Goal: Task Accomplishment & Management: Manage account settings

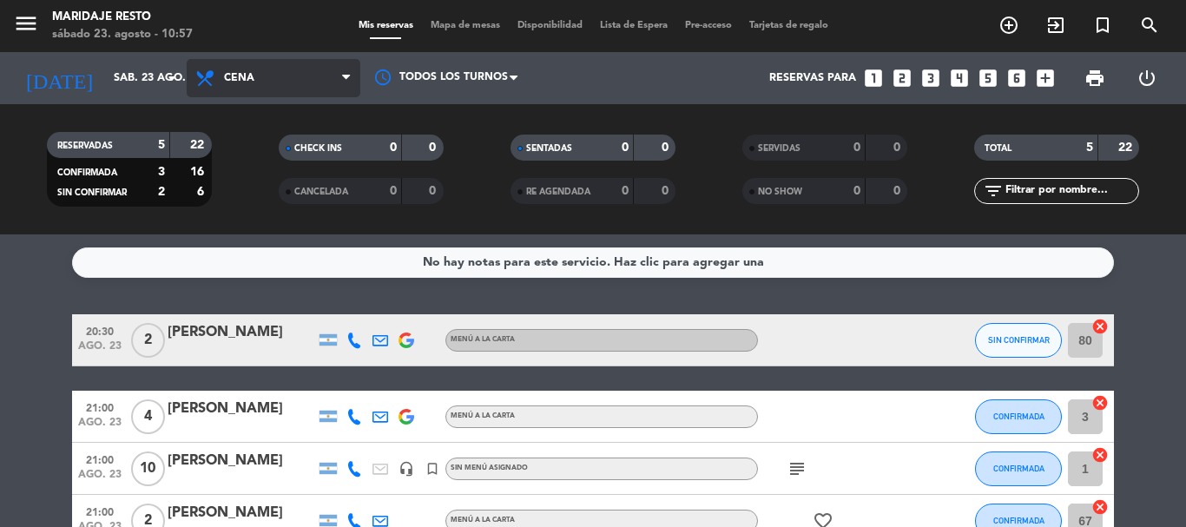
click at [289, 75] on span "Cena" at bounding box center [274, 78] width 174 height 38
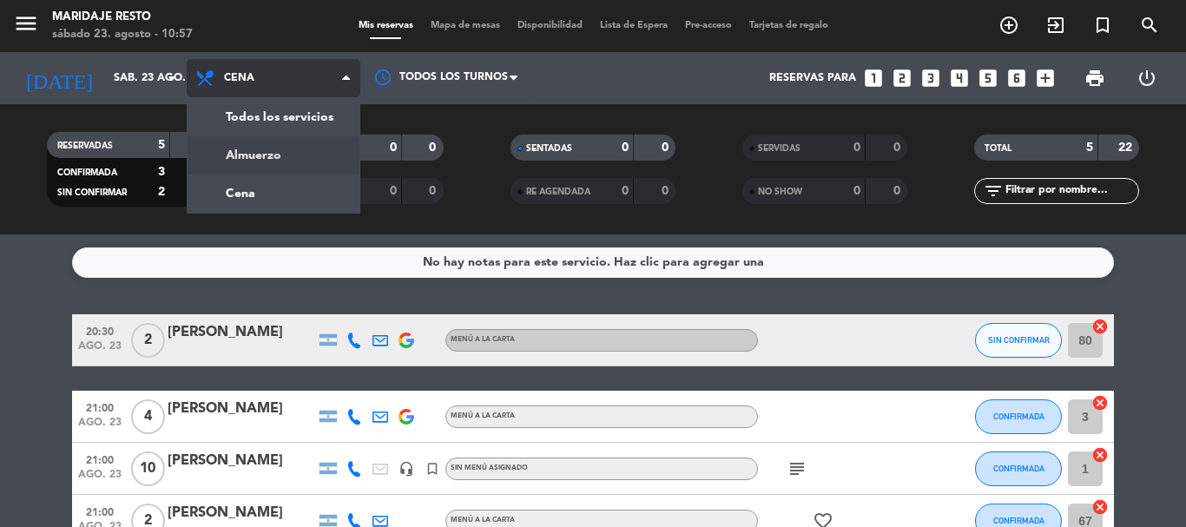
click at [278, 142] on div "menu Maridaje Resto [DATE] 23. agosto - 10:57 Mis reservas Mapa de mesas Dispon…" at bounding box center [593, 117] width 1186 height 235
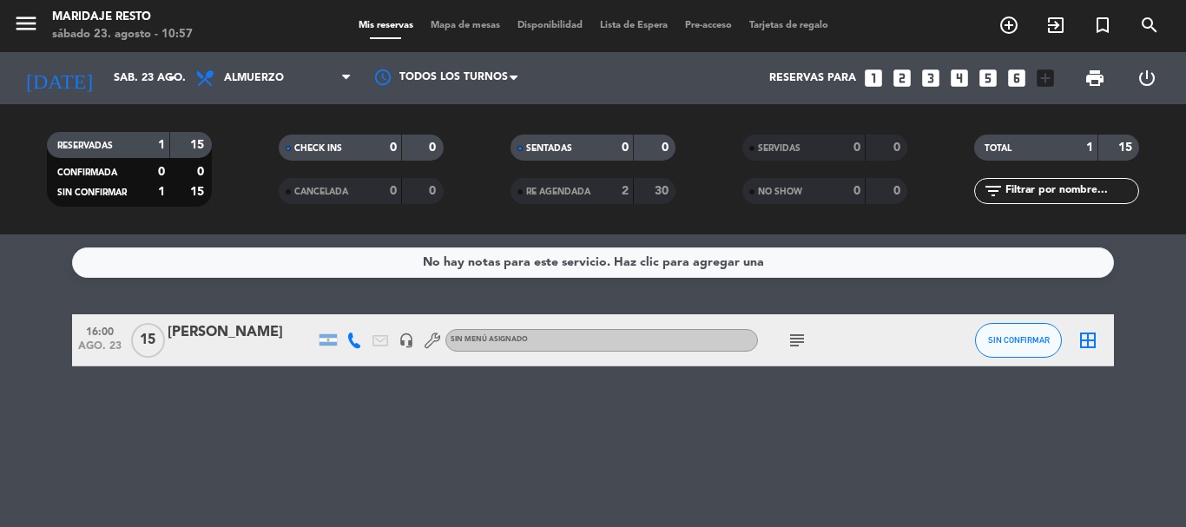
click at [791, 340] on icon "subject" at bounding box center [797, 340] width 21 height 21
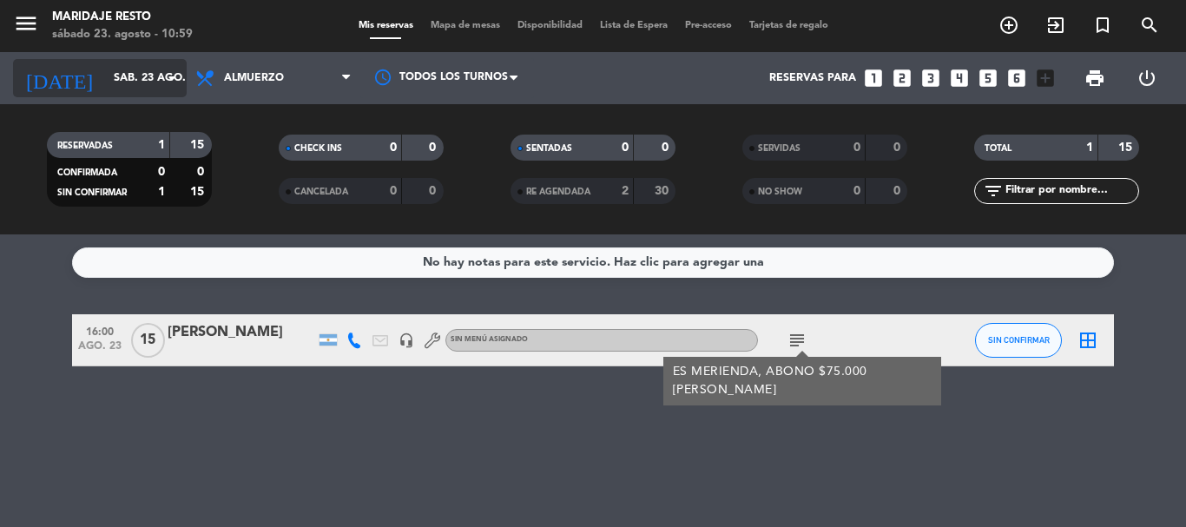
click at [128, 76] on input "sáb. 23 ago." at bounding box center [178, 78] width 147 height 30
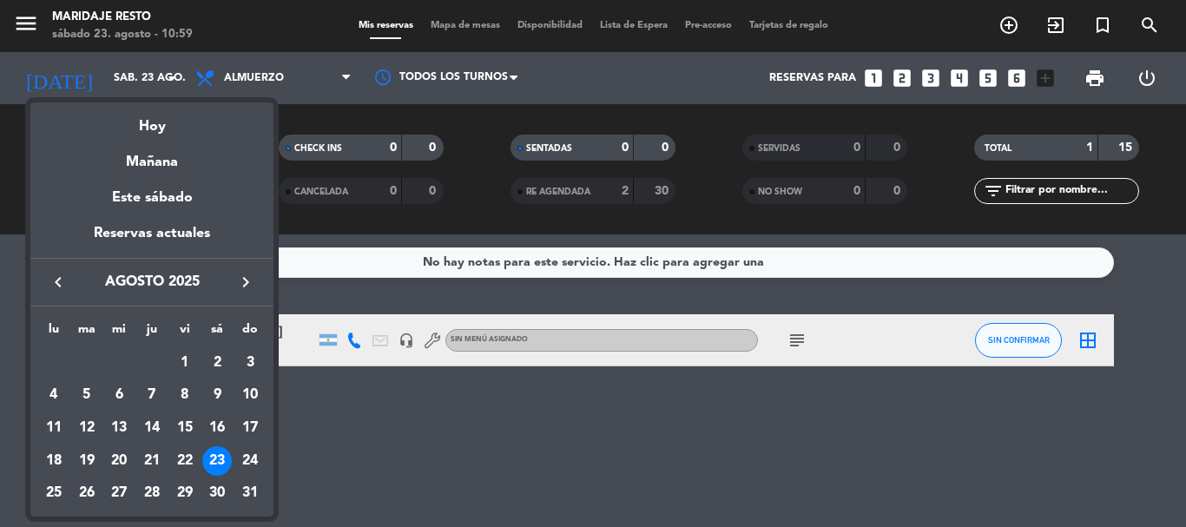
click at [258, 78] on div at bounding box center [593, 263] width 1186 height 527
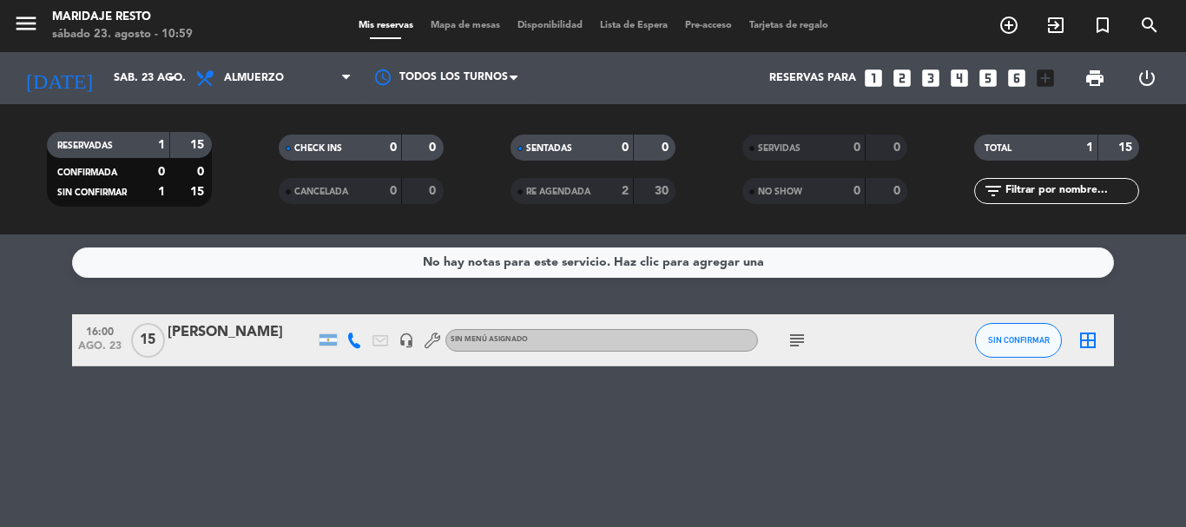
click at [258, 78] on span "Almuerzo" at bounding box center [254, 78] width 60 height 12
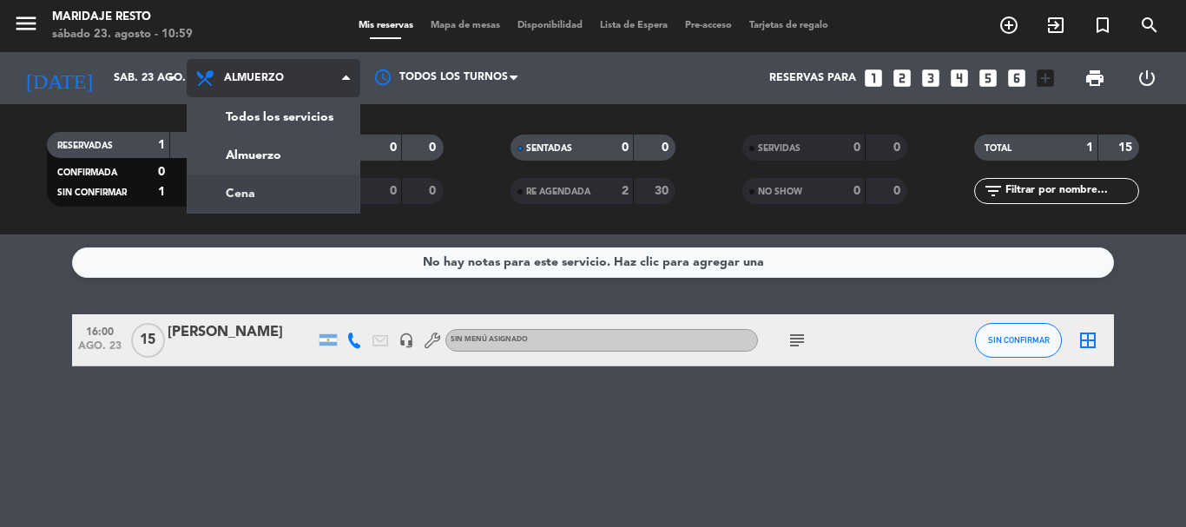
click at [284, 192] on div "menu Maridaje Resto [DATE] 23. agosto - 10:59 Mis reservas Mapa de mesas Dispon…" at bounding box center [593, 117] width 1186 height 235
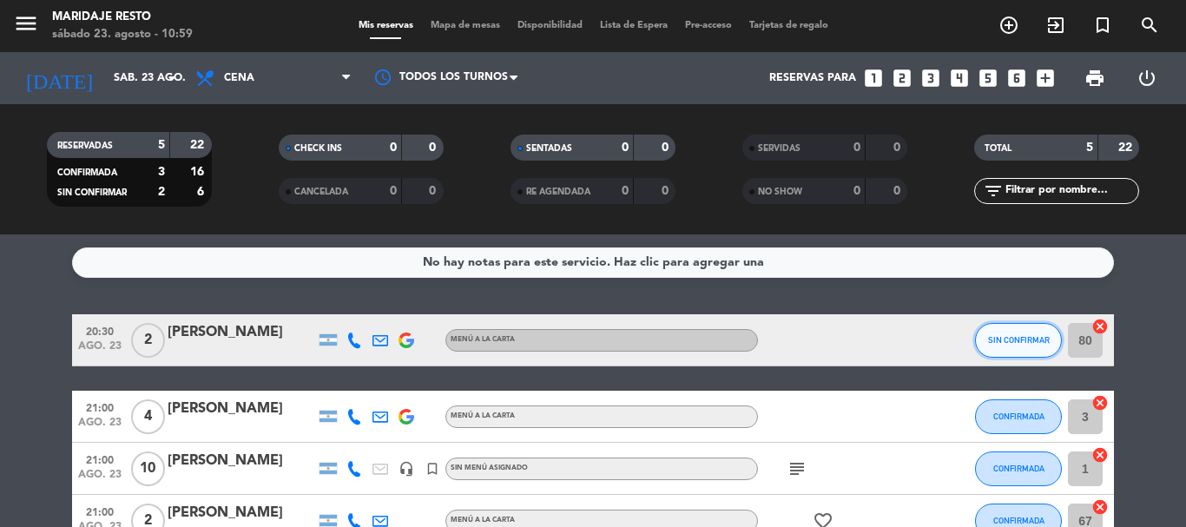
click at [992, 339] on span "SIN CONFIRMAR" at bounding box center [1019, 340] width 62 height 10
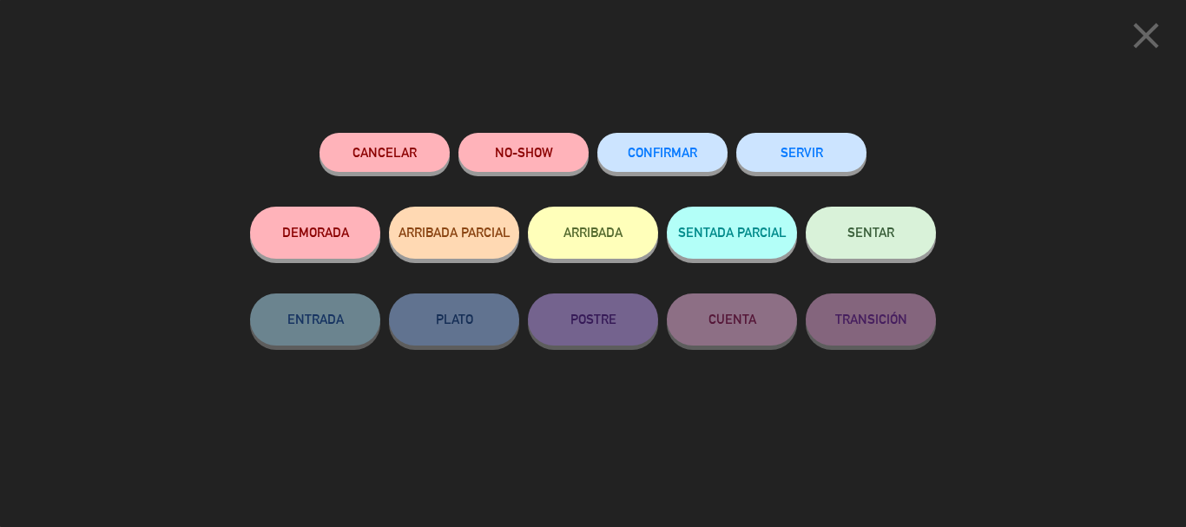
click at [655, 157] on span "CONFIRMAR" at bounding box center [662, 152] width 69 height 15
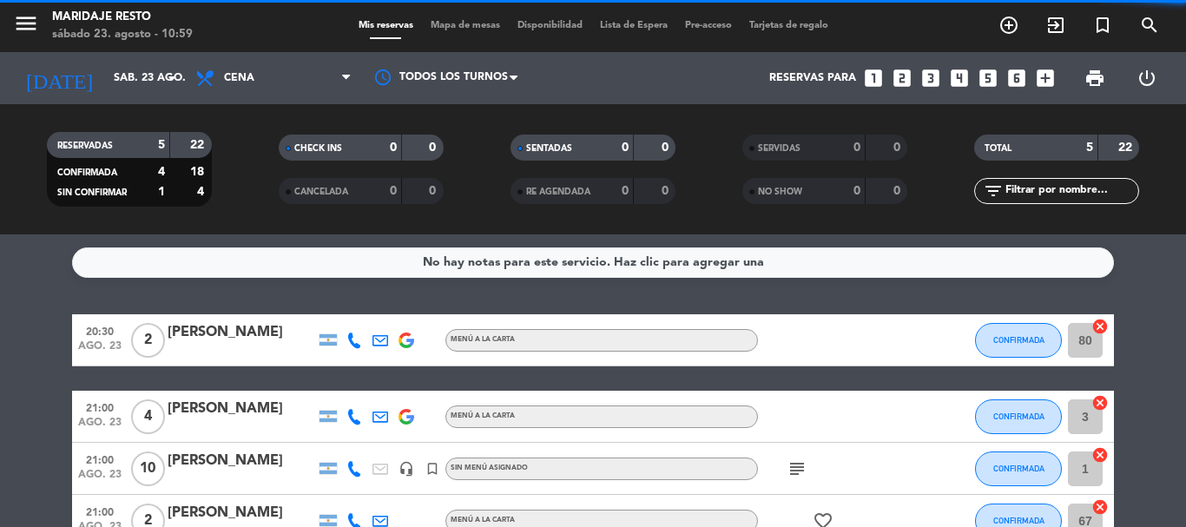
click at [235, 334] on div "[PERSON_NAME]" at bounding box center [242, 332] width 148 height 23
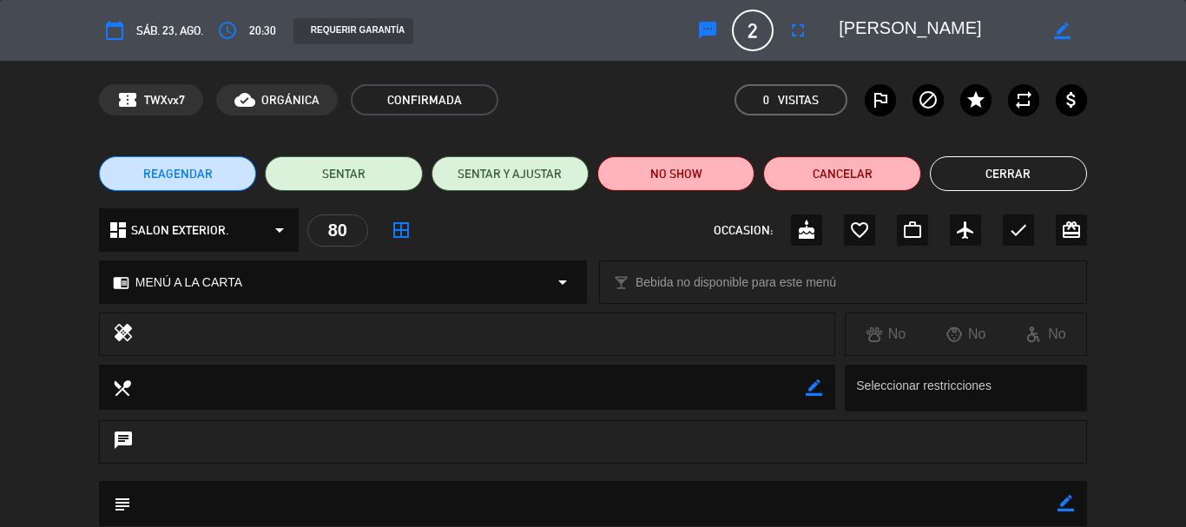
click at [1059, 504] on icon "border_color" at bounding box center [1066, 503] width 17 height 17
click at [904, 492] on textarea at bounding box center [594, 503] width 927 height 44
type textarea "q"
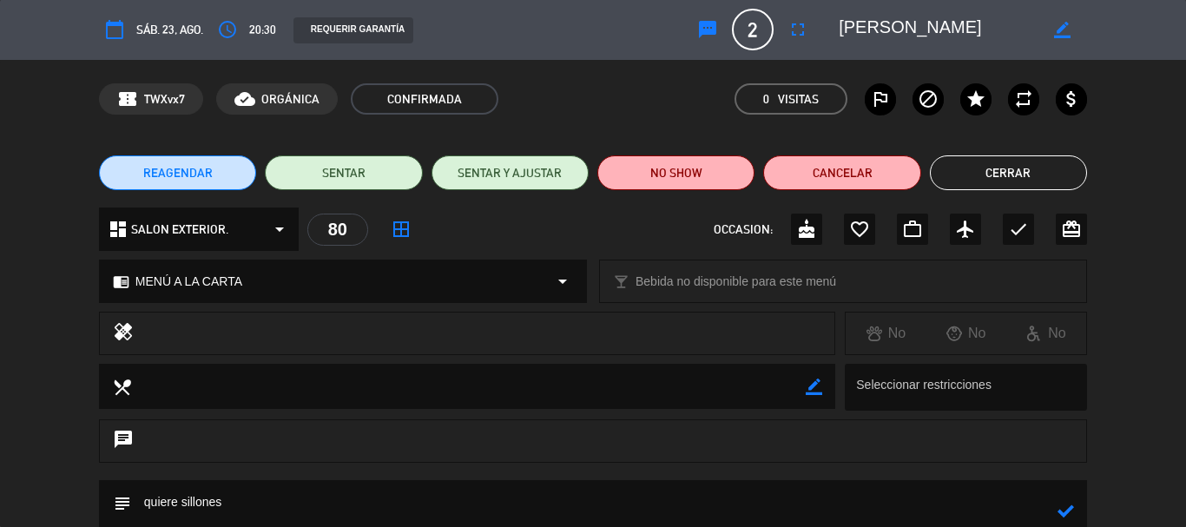
click at [1059, 510] on icon at bounding box center [1066, 511] width 17 height 17
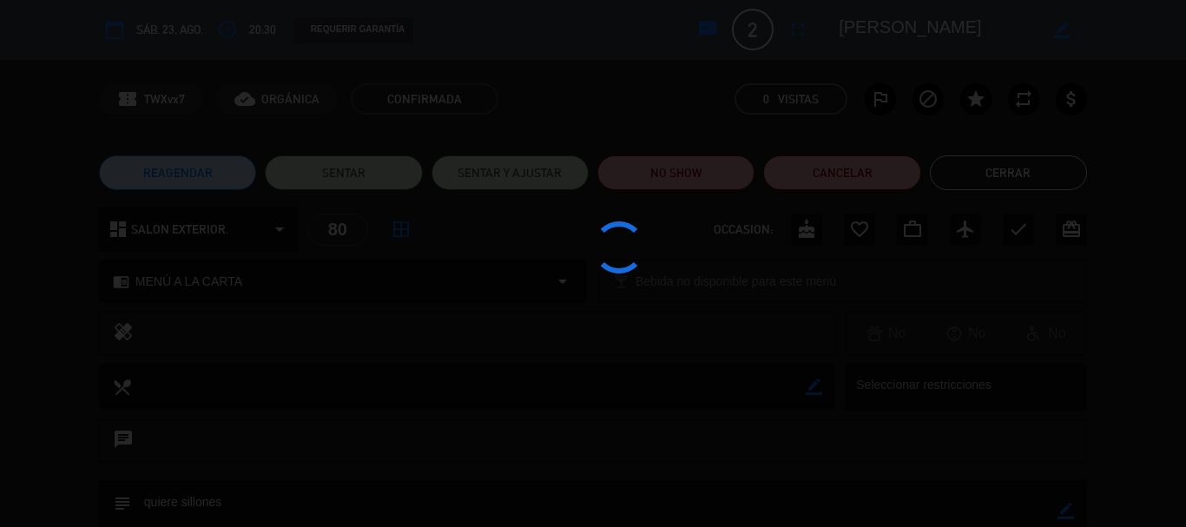
type textarea "quiere sillones"
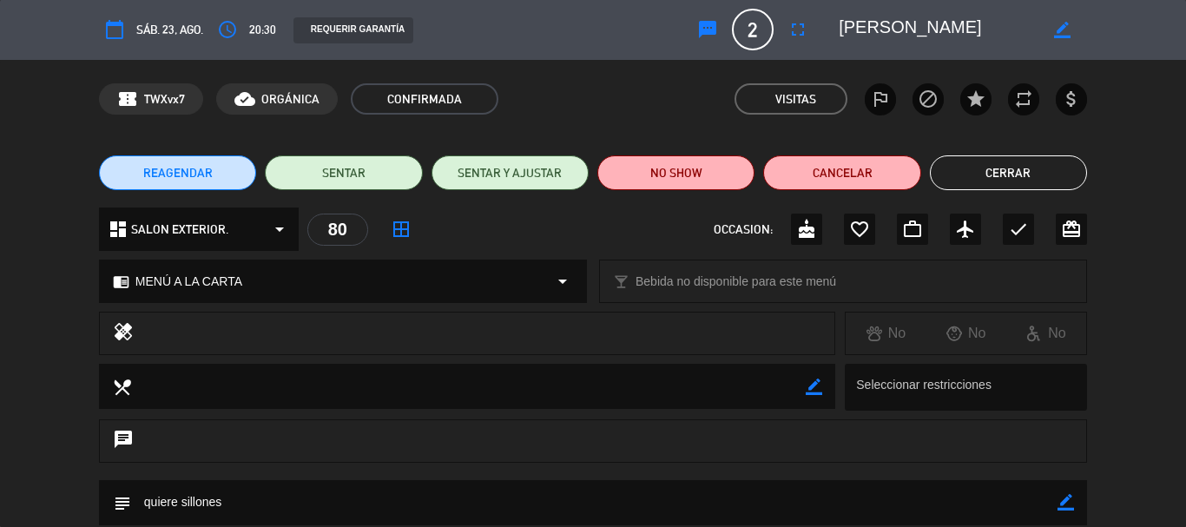
click at [1022, 170] on button "Cerrar" at bounding box center [1008, 172] width 157 height 35
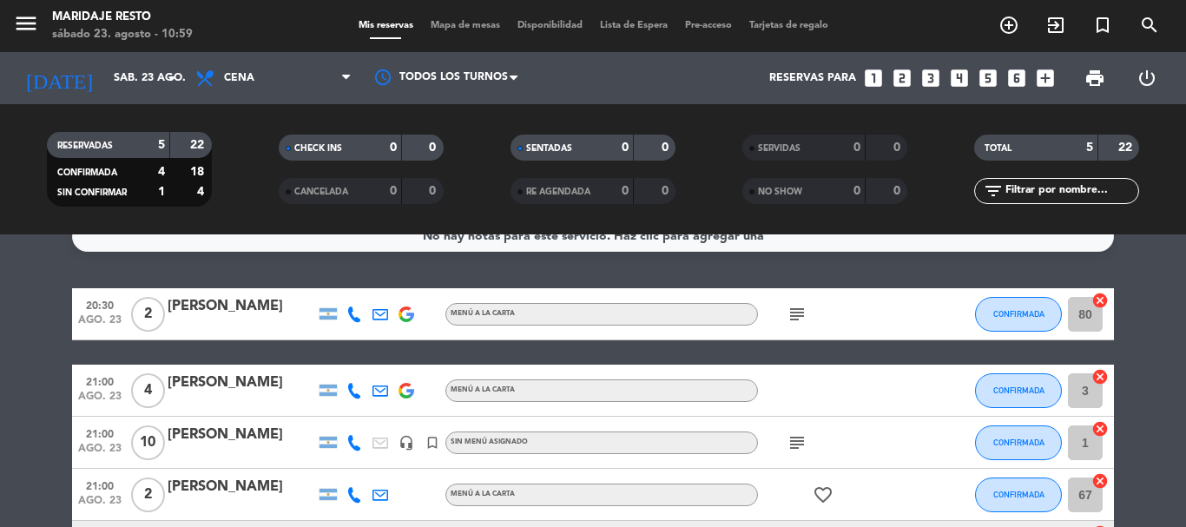
scroll to position [0, 0]
